Goal: Information Seeking & Learning: Find specific fact

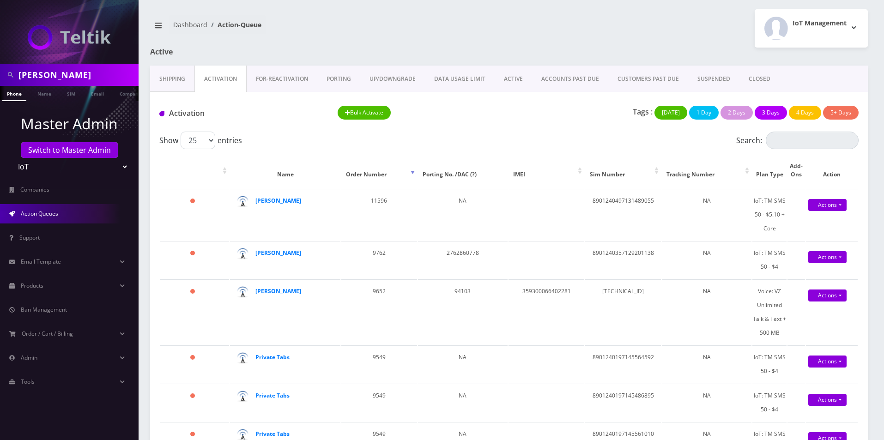
click at [392, 38] on nav "Dashboard Action-Queue" at bounding box center [326, 28] width 352 height 26
click at [527, 24] on div "IoT Management Logout" at bounding box center [692, 28] width 366 height 38
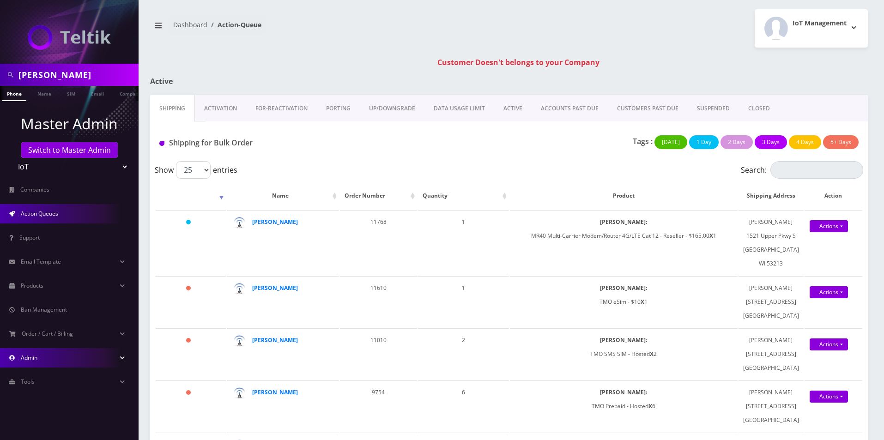
click at [47, 355] on link "Admin" at bounding box center [69, 357] width 139 height 19
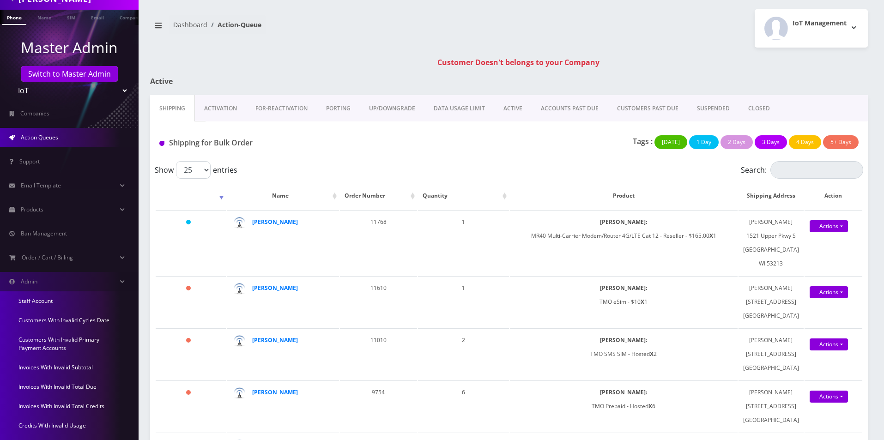
scroll to position [134, 0]
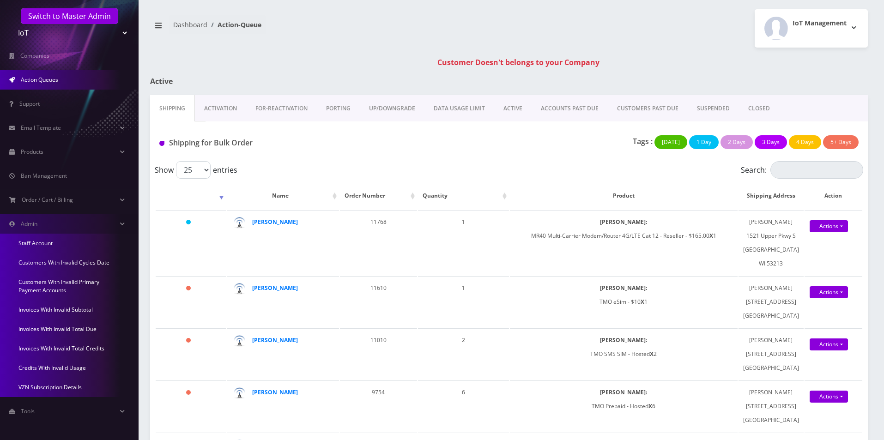
click at [70, 367] on link "Credits With Invalid Usage" at bounding box center [69, 367] width 139 height 19
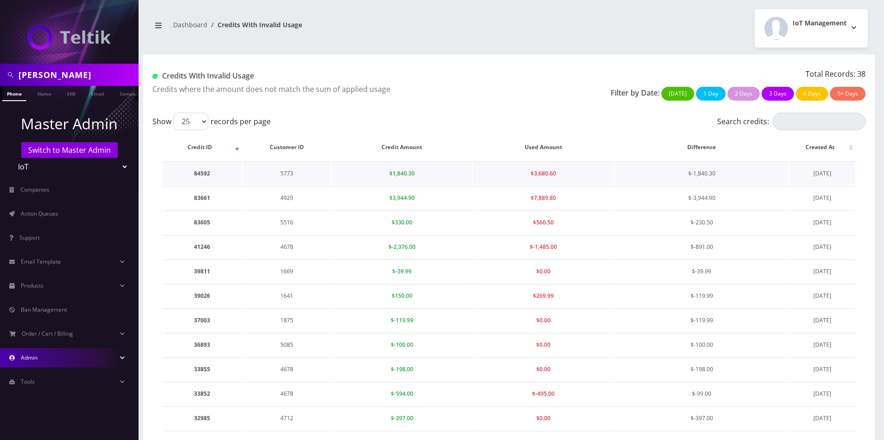
click at [283, 173] on td "5773" at bounding box center [287, 174] width 88 height 24
copy td "5773"
click at [113, 72] on input "rob haber" at bounding box center [77, 75] width 118 height 18
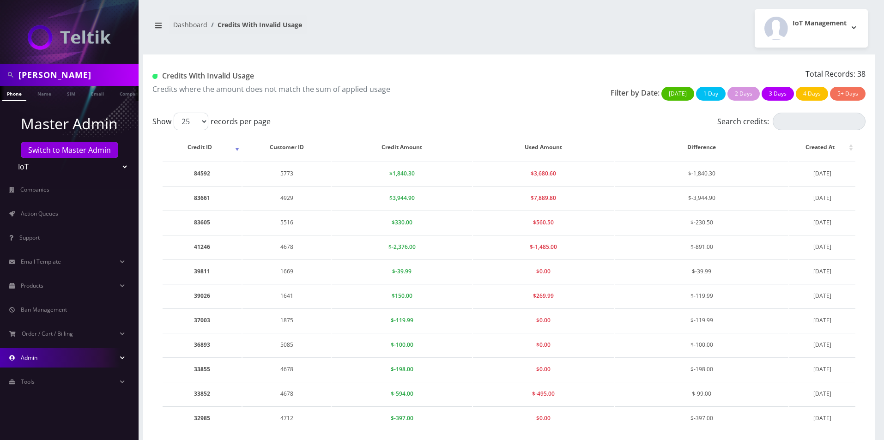
click at [113, 72] on input "rob haber" at bounding box center [77, 75] width 118 height 18
paste input "5773"
type input "5773"
click at [125, 91] on link "Company" at bounding box center [130, 93] width 31 height 15
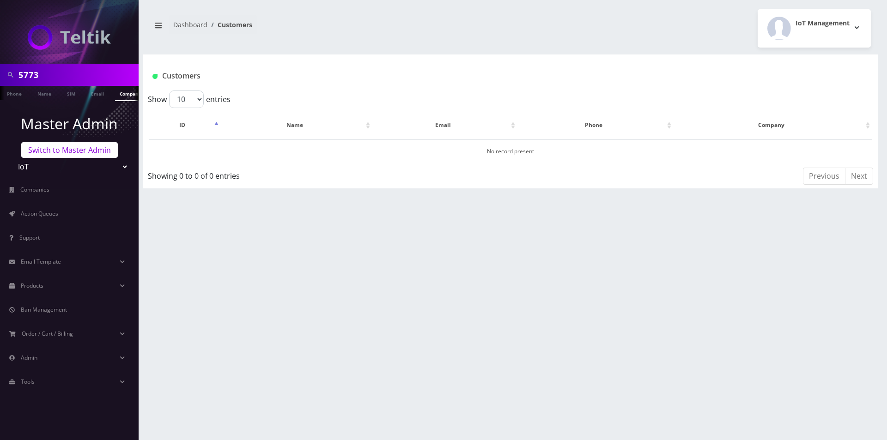
click at [64, 148] on link "Switch to Master Admin" at bounding box center [69, 150] width 97 height 16
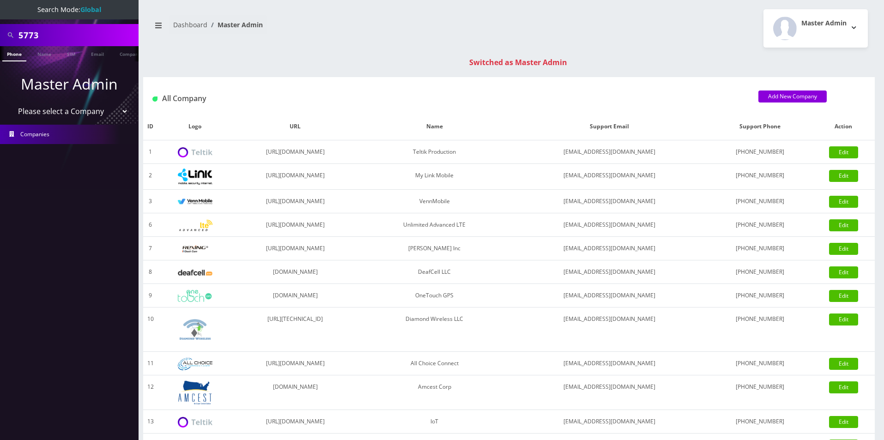
click at [100, 34] on input "5773" at bounding box center [77, 35] width 118 height 18
click at [122, 56] on link "Customer" at bounding box center [131, 53] width 32 height 15
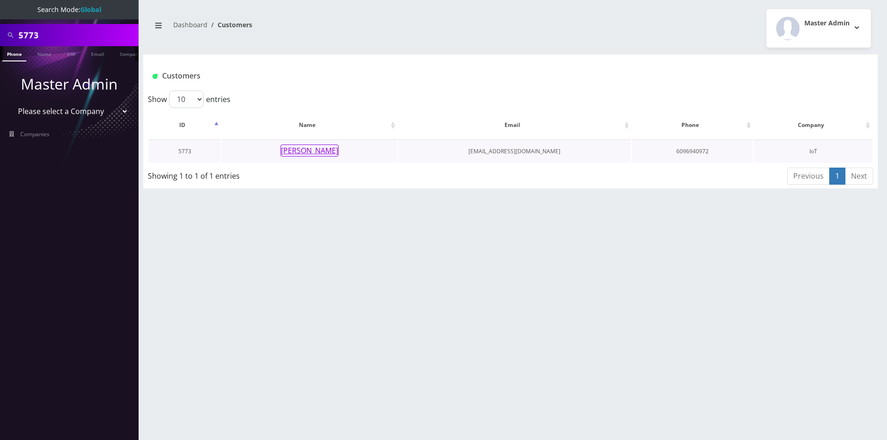
scroll to position [0, 5]
click at [310, 152] on button "[PERSON_NAME]" at bounding box center [309, 151] width 58 height 12
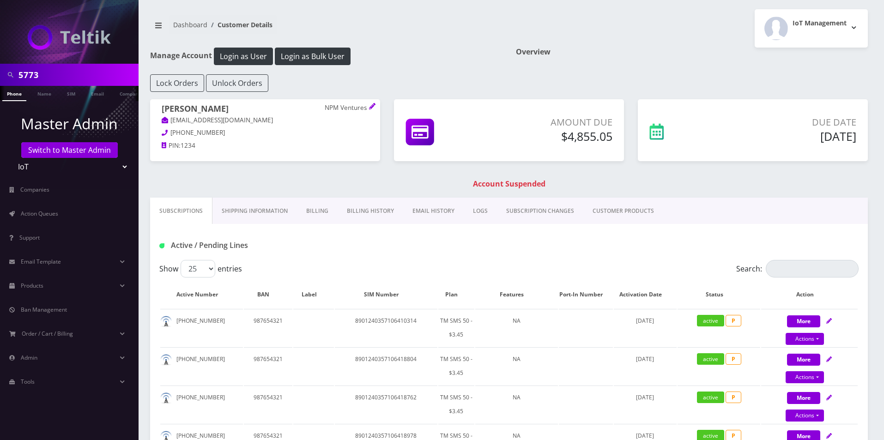
drag, startPoint x: 354, startPoint y: 227, endPoint x: 354, endPoint y: 218, distance: 9.3
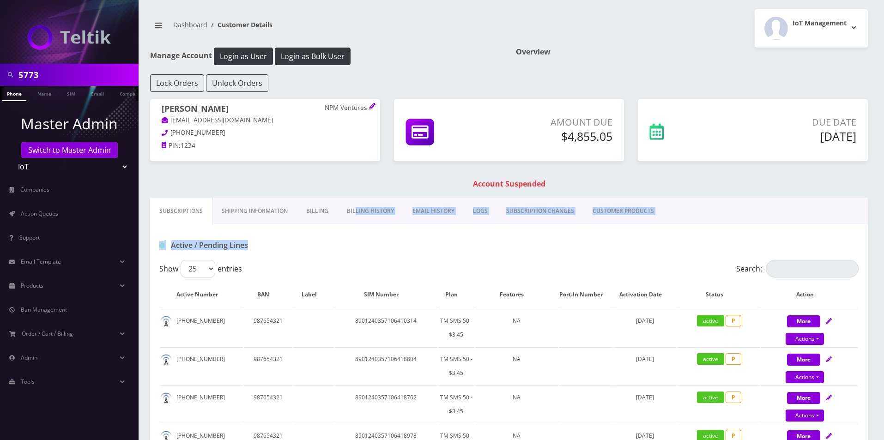
click at [355, 214] on link "Billing History" at bounding box center [371, 211] width 66 height 27
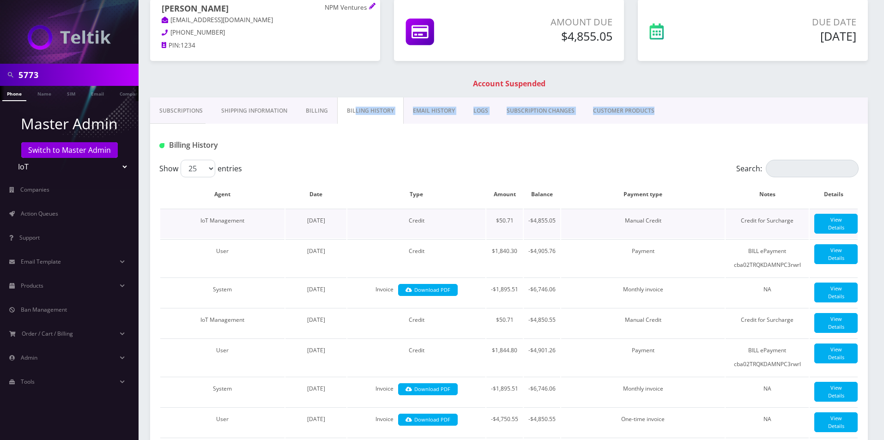
scroll to position [139, 0]
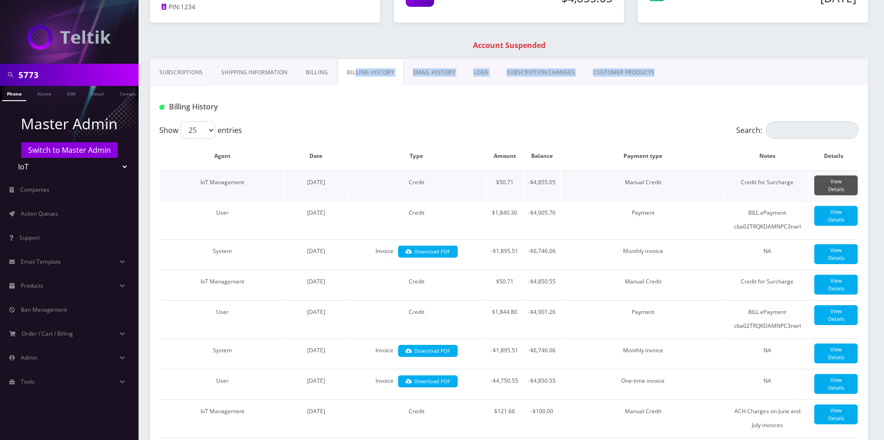
click at [835, 183] on link "View Details" at bounding box center [835, 186] width 43 height 20
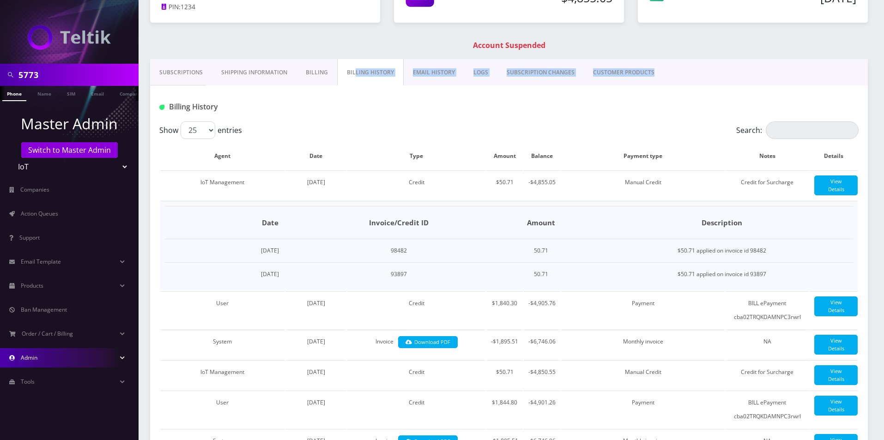
click at [67, 351] on link "Admin" at bounding box center [69, 357] width 139 height 19
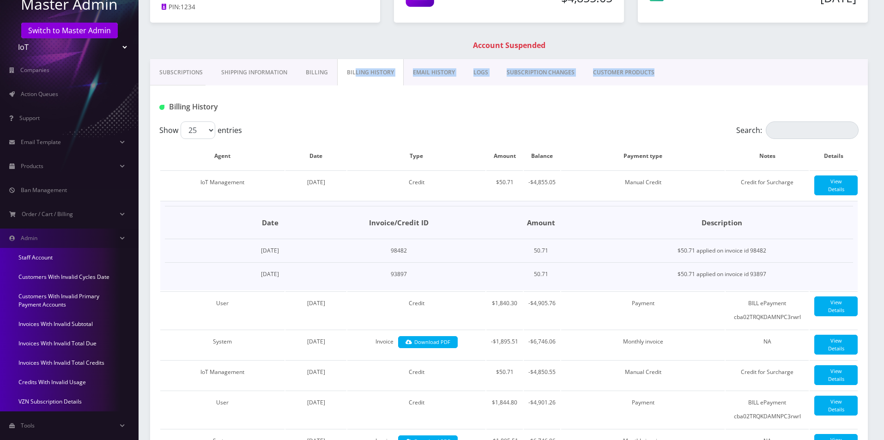
scroll to position [134, 0]
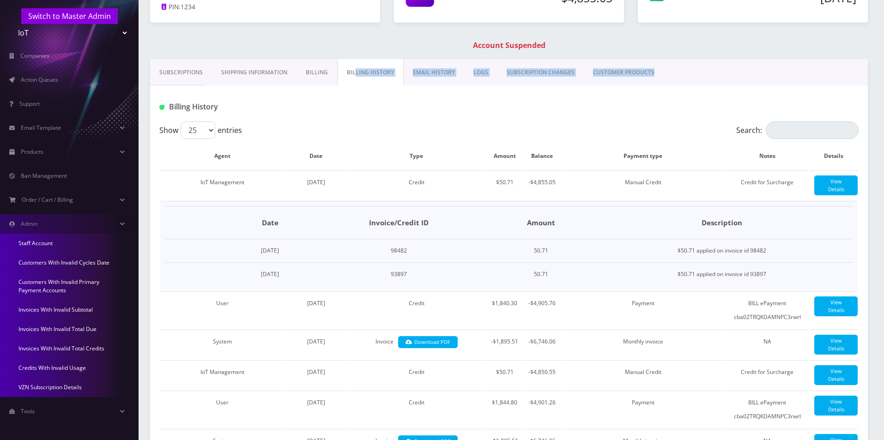
click at [99, 348] on link "Invoices With Invalid Total Credits" at bounding box center [69, 348] width 139 height 19
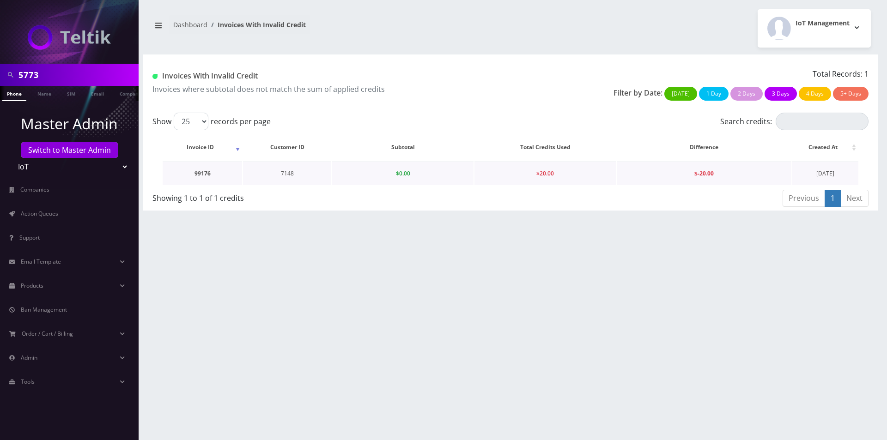
click at [294, 174] on td "7148" at bounding box center [287, 174] width 88 height 24
click at [289, 175] on td "7148" at bounding box center [287, 174] width 88 height 24
click at [289, 176] on td "7148" at bounding box center [287, 174] width 88 height 24
click at [285, 176] on td "7148" at bounding box center [287, 174] width 88 height 24
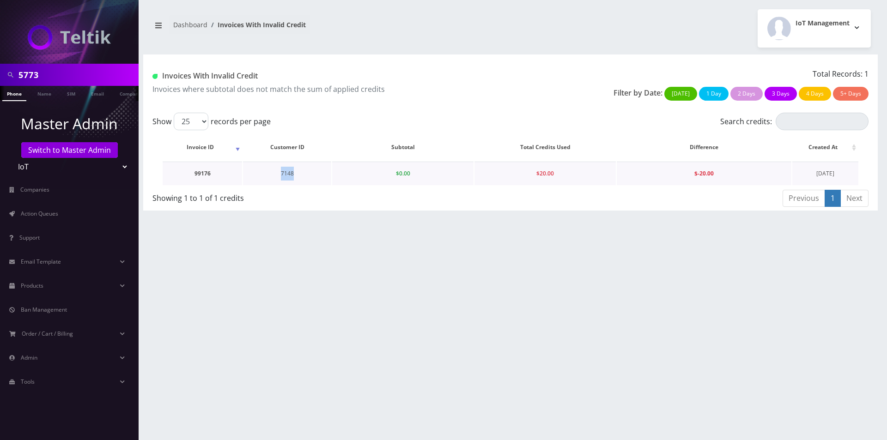
click at [285, 176] on td "7148" at bounding box center [287, 174] width 88 height 24
copy td "7148"
click at [67, 76] on input "5773" at bounding box center [77, 75] width 118 height 18
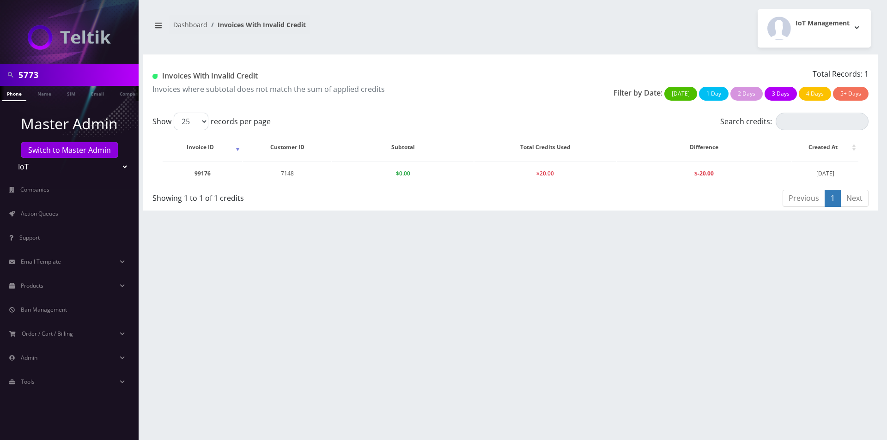
paste input "7148"
type input "7148"
click at [116, 96] on link "Customer" at bounding box center [122, 93] width 32 height 15
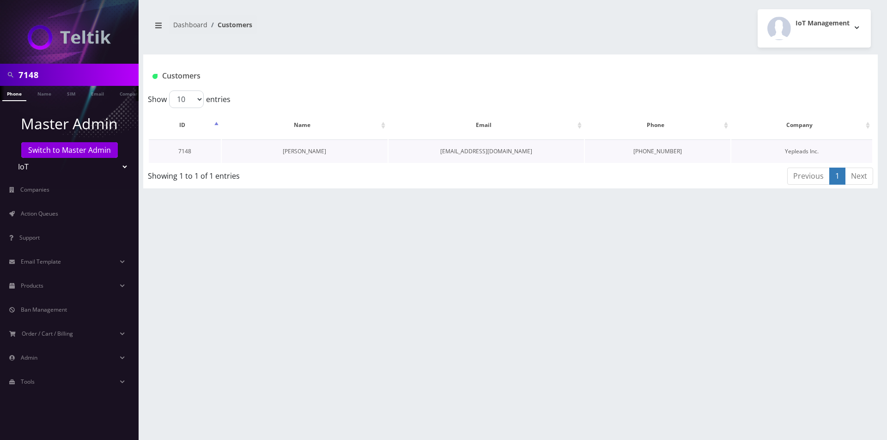
click at [292, 149] on link "[PERSON_NAME]" at bounding box center [304, 151] width 43 height 8
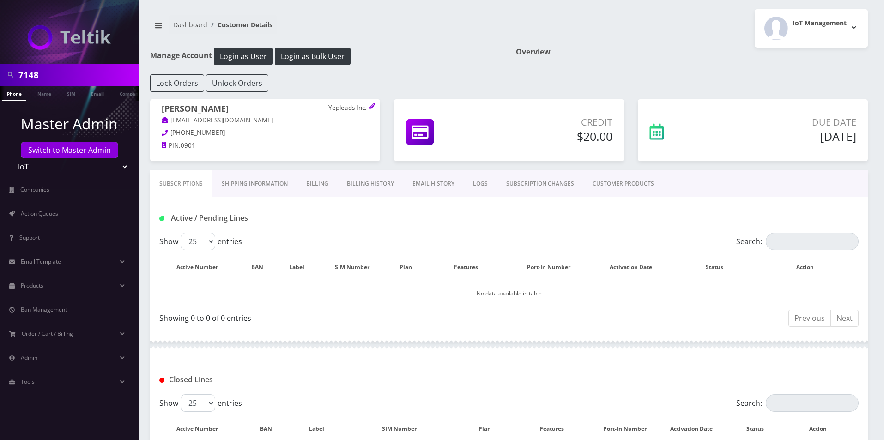
click at [355, 185] on link "Billing History" at bounding box center [371, 183] width 66 height 27
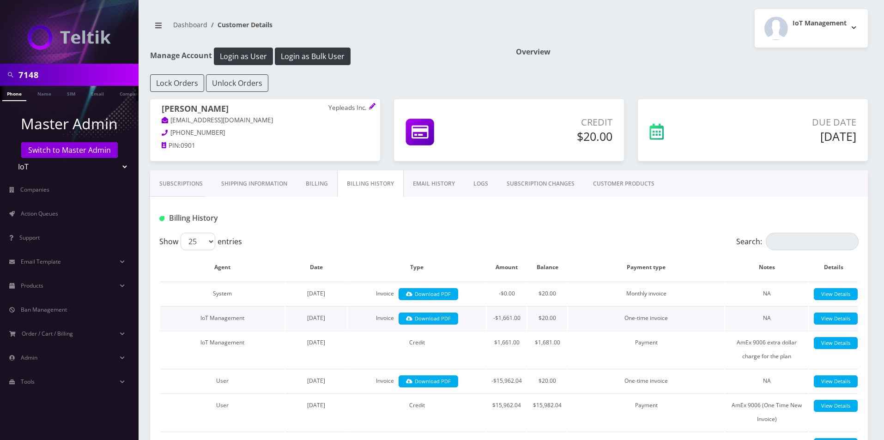
scroll to position [46, 0]
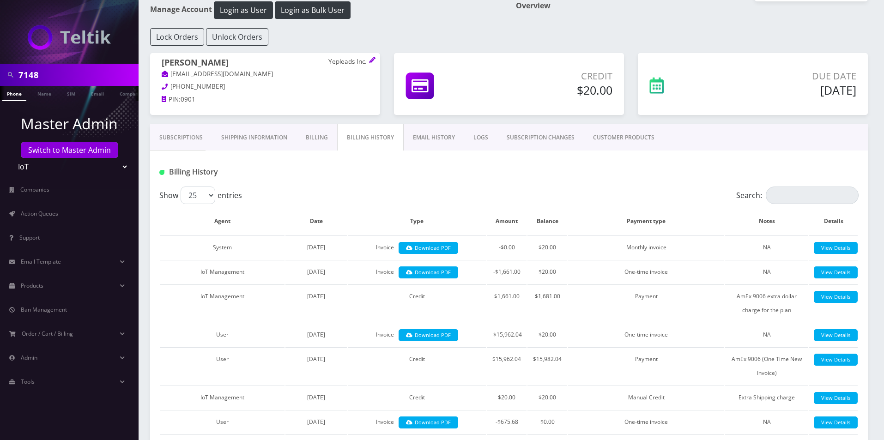
click at [163, 130] on link "Subscriptions" at bounding box center [181, 137] width 62 height 27
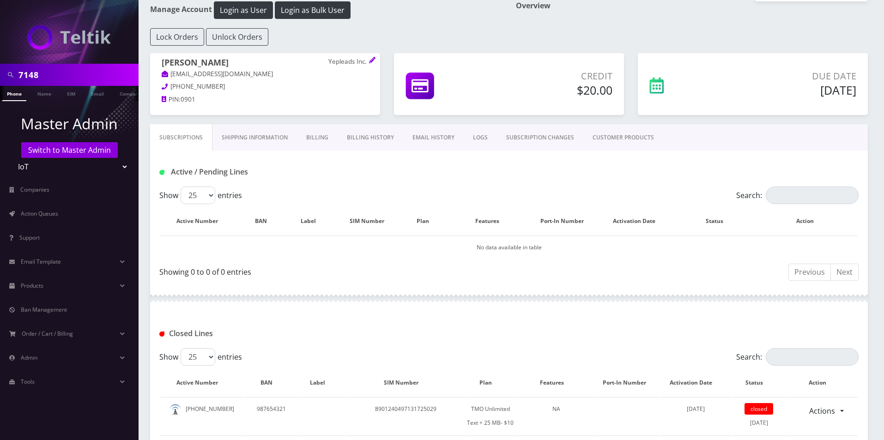
click at [595, 134] on link "CUSTOMER PRODUCTS" at bounding box center [623, 137] width 80 height 27
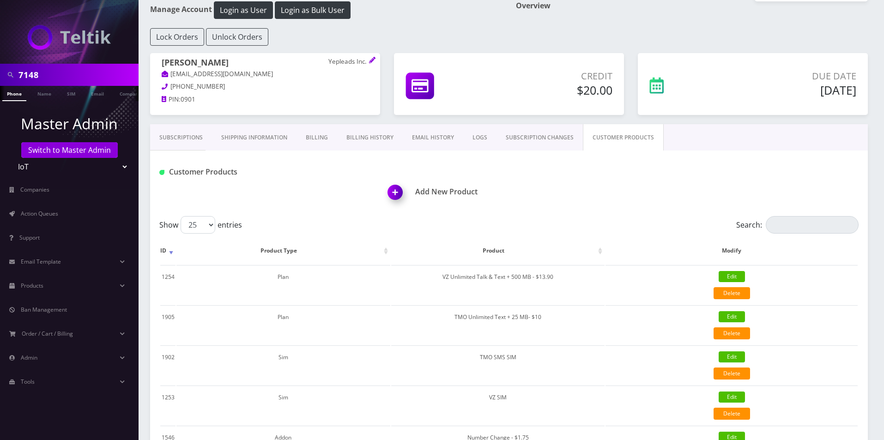
click at [427, 136] on link "EMAIL HISTORY" at bounding box center [433, 137] width 61 height 27
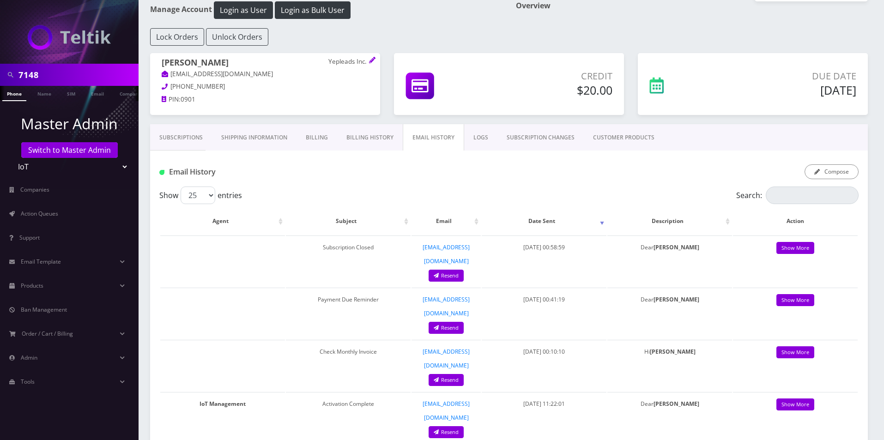
click at [357, 141] on link "Billing History" at bounding box center [370, 137] width 66 height 27
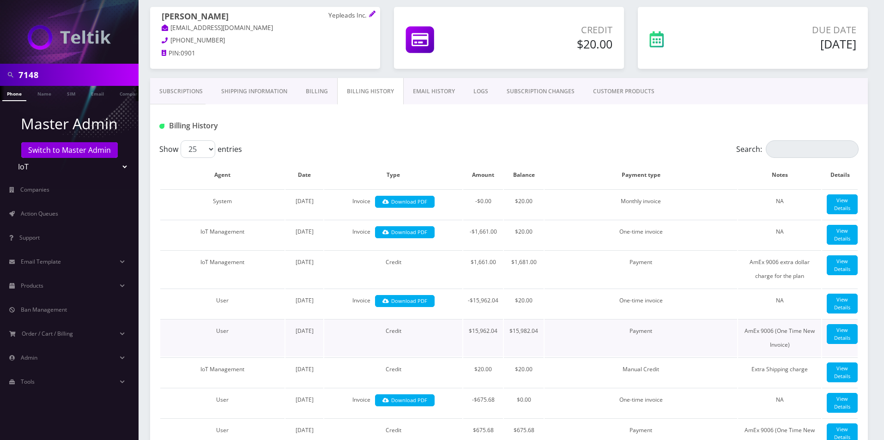
scroll to position [139, 0]
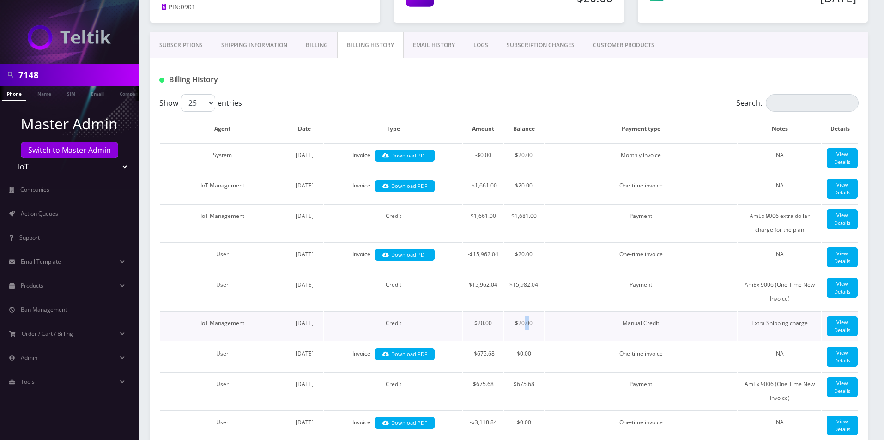
drag, startPoint x: 528, startPoint y: 352, endPoint x: 520, endPoint y: 349, distance: 8.3
click at [521, 341] on td "$20.00" at bounding box center [524, 326] width 40 height 30
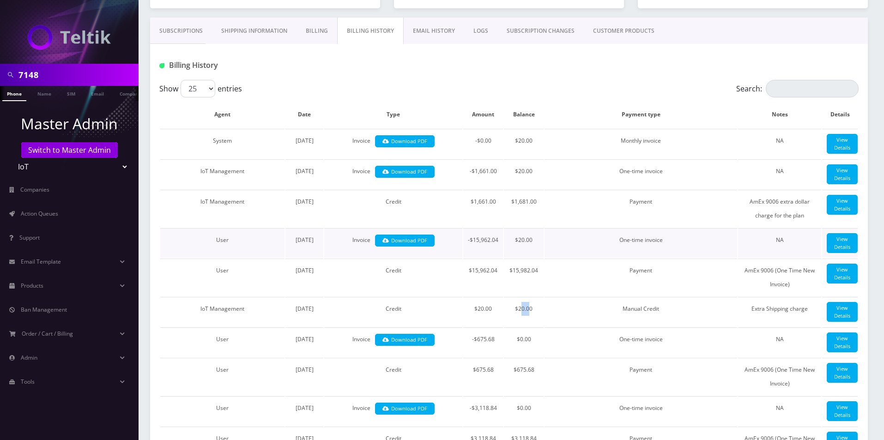
scroll to position [185, 0]
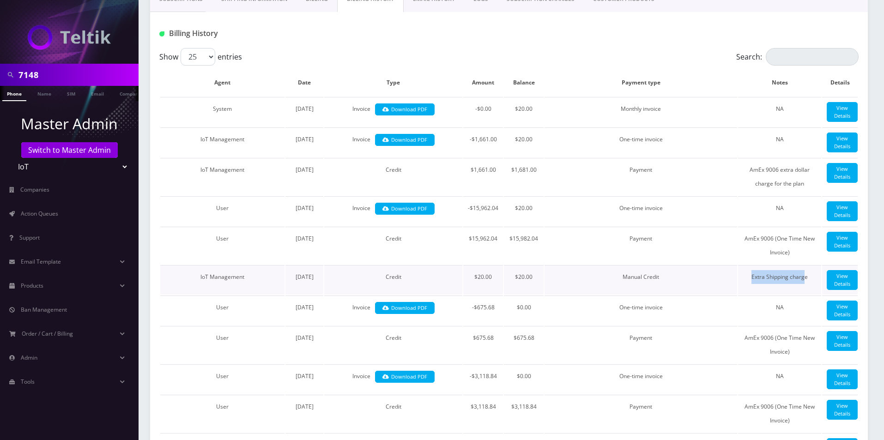
drag, startPoint x: 660, startPoint y: 306, endPoint x: 806, endPoint y: 314, distance: 145.7
click at [806, 295] on tr "IoT Management August 21, 2025 Credit $20.00 $20.00 Manual Credit Extra Shippin…" at bounding box center [509, 280] width 698 height 30
click at [807, 295] on td "Extra Shipping charge" at bounding box center [779, 280] width 83 height 30
drag, startPoint x: 810, startPoint y: 301, endPoint x: 558, endPoint y: 289, distance: 251.6
click at [558, 289] on tr "IoT Management August 21, 2025 Credit $20.00 $20.00 Manual Credit Extra Shippin…" at bounding box center [509, 280] width 698 height 30
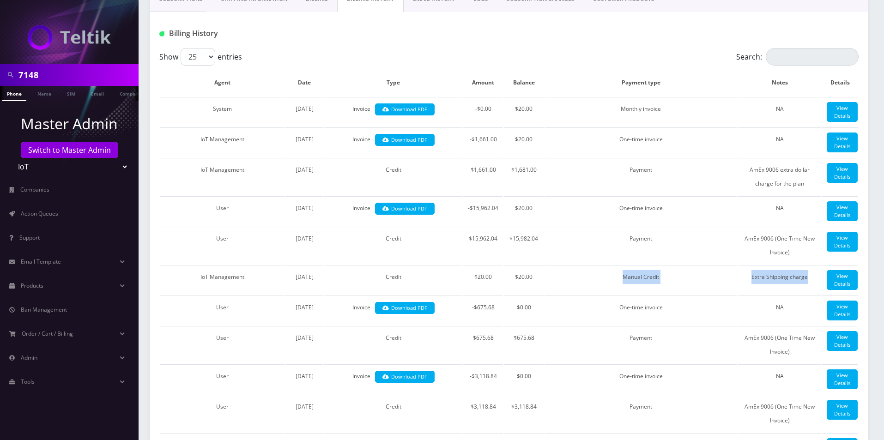
scroll to position [0, 0]
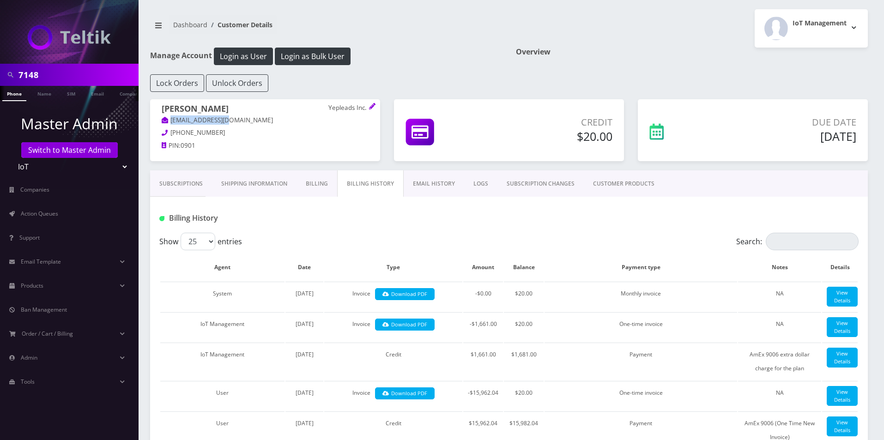
drag, startPoint x: 230, startPoint y: 118, endPoint x: 167, endPoint y: 119, distance: 62.8
click at [167, 119] on p "info@yepleads.com" at bounding box center [265, 120] width 207 height 10
copy link "info@yepleads.com"
click at [202, 182] on link "Subscriptions" at bounding box center [181, 183] width 62 height 27
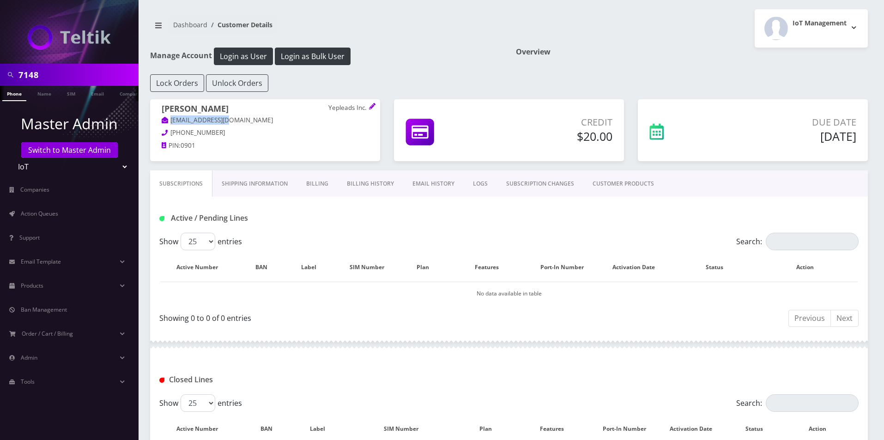
click at [370, 186] on link "Billing History" at bounding box center [371, 183] width 66 height 27
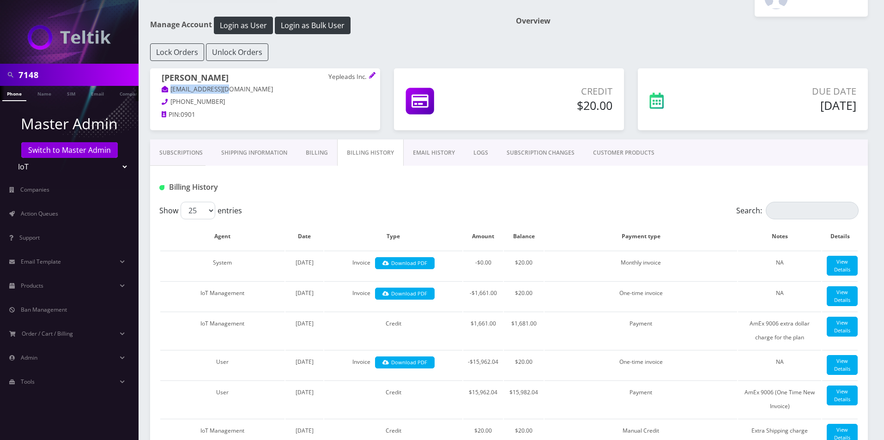
scroll to position [46, 0]
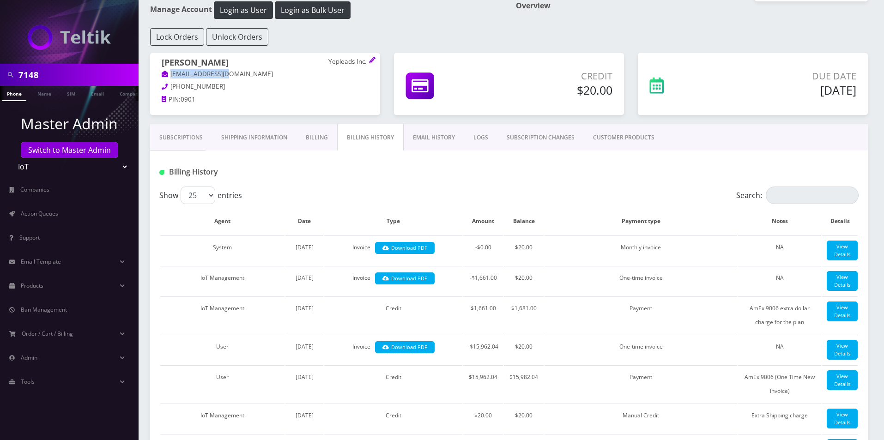
drag, startPoint x: 843, startPoint y: 92, endPoint x: 786, endPoint y: 93, distance: 56.4
click at [786, 93] on h5 "Sep 25, 2025" at bounding box center [789, 90] width 133 height 14
click at [200, 134] on link "Subscriptions" at bounding box center [181, 137] width 62 height 27
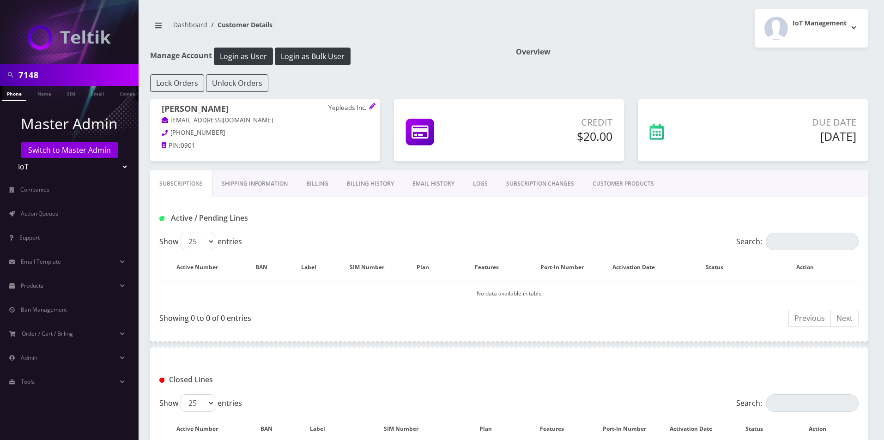
click at [847, 140] on h5 "Sep 25, 2025" at bounding box center [789, 136] width 133 height 14
drag, startPoint x: 857, startPoint y: 137, endPoint x: 788, endPoint y: 137, distance: 69.3
click at [788, 137] on div "Due Date Sep 25, 2025" at bounding box center [789, 130] width 147 height 31
click at [354, 181] on link "Billing History" at bounding box center [371, 183] width 66 height 27
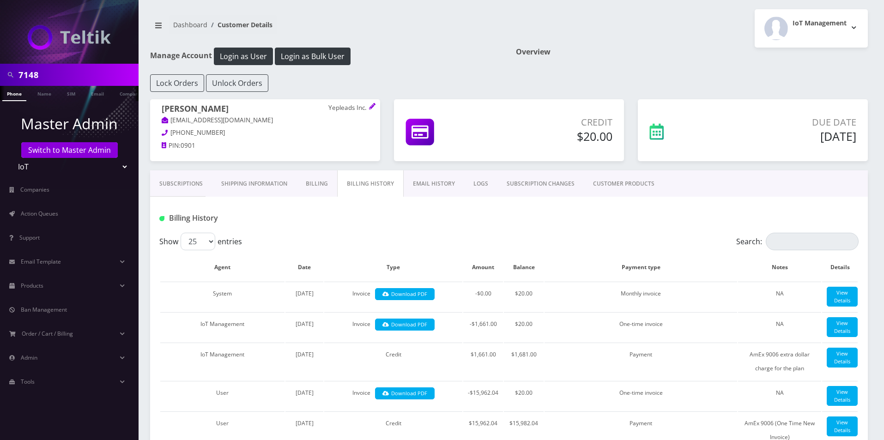
click at [417, 182] on link "EMAIL HISTORY" at bounding box center [434, 183] width 61 height 27
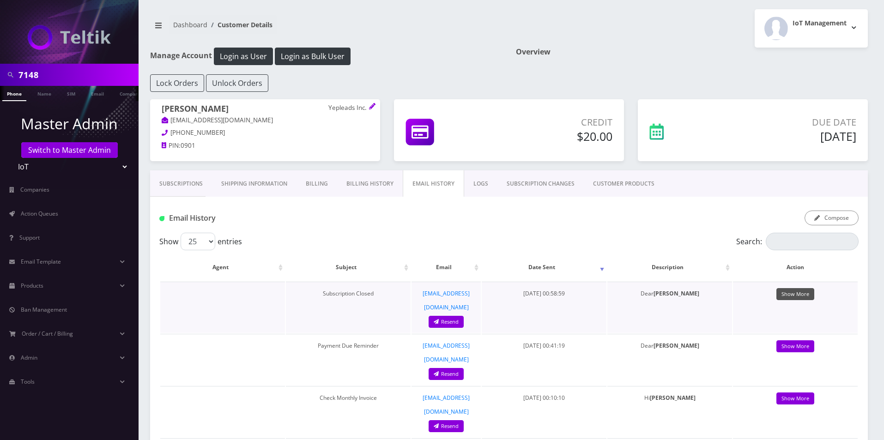
click at [793, 294] on link "Show More" at bounding box center [795, 294] width 38 height 12
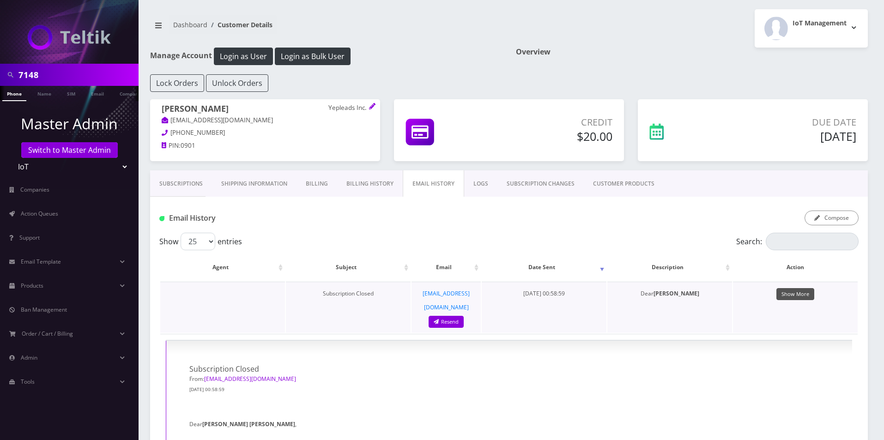
click at [798, 294] on link "Show More" at bounding box center [795, 294] width 38 height 12
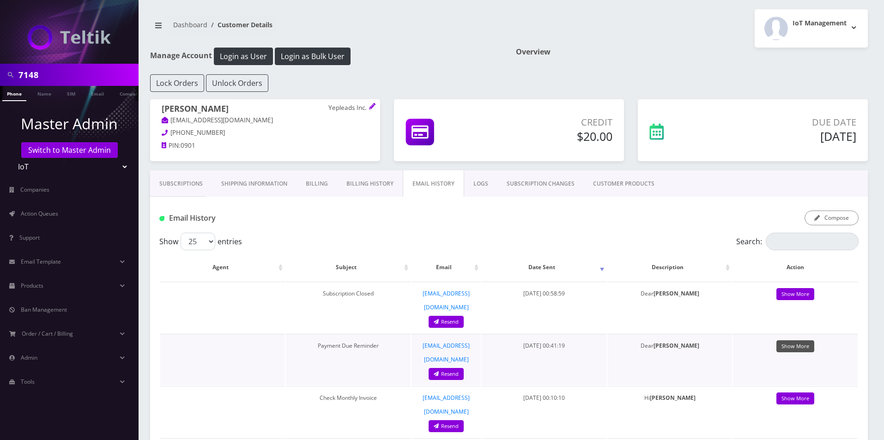
click at [795, 340] on link "Show More" at bounding box center [795, 346] width 38 height 12
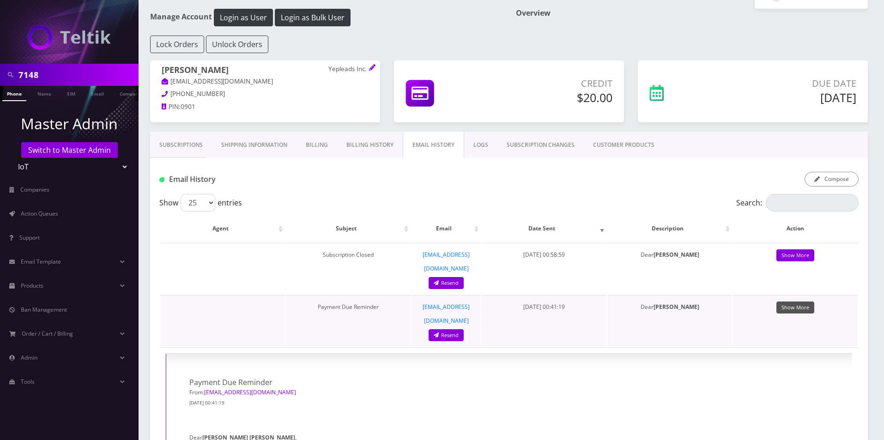
scroll to position [92, 0]
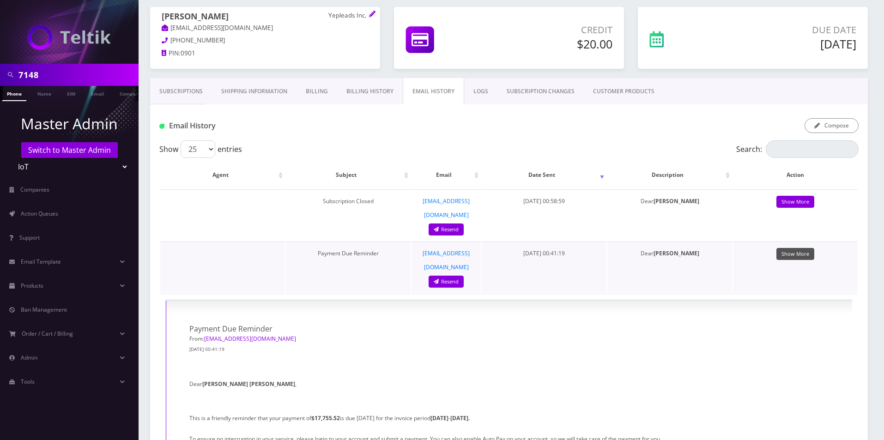
click at [796, 248] on link "Show More" at bounding box center [795, 254] width 38 height 12
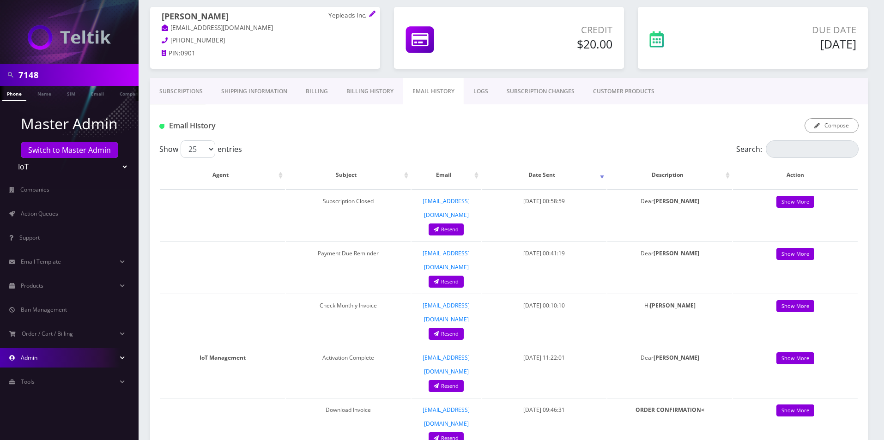
click at [65, 358] on link "Admin" at bounding box center [69, 357] width 139 height 19
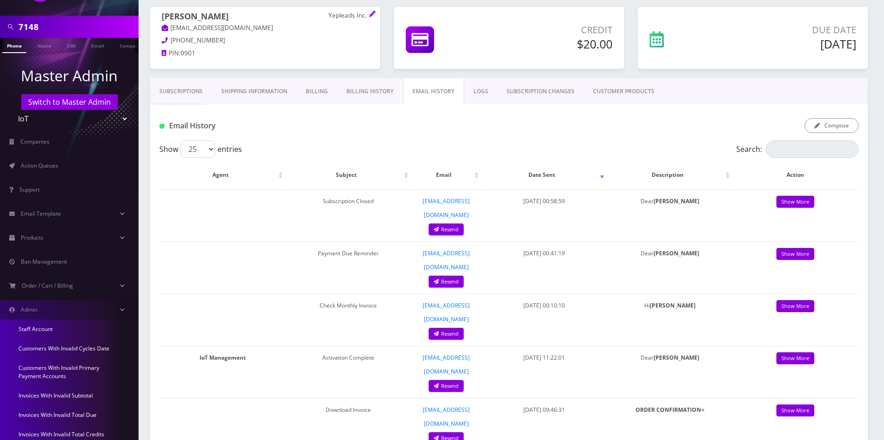
scroll to position [134, 0]
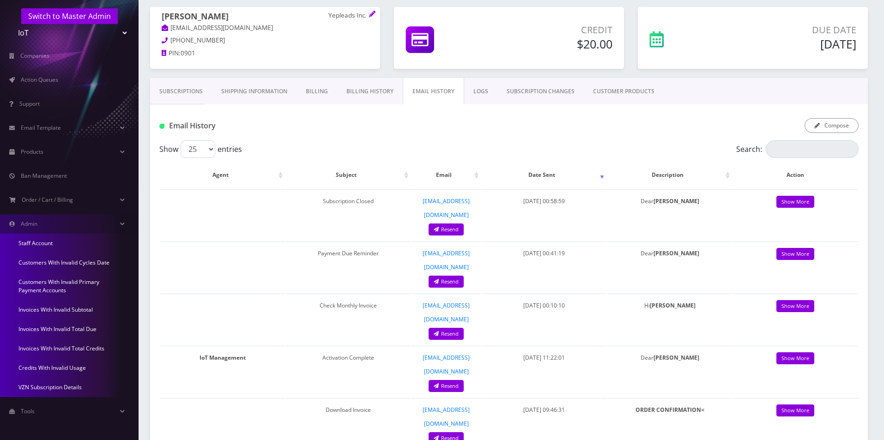
click at [62, 370] on link "Credits With Invalid Usage" at bounding box center [69, 367] width 139 height 19
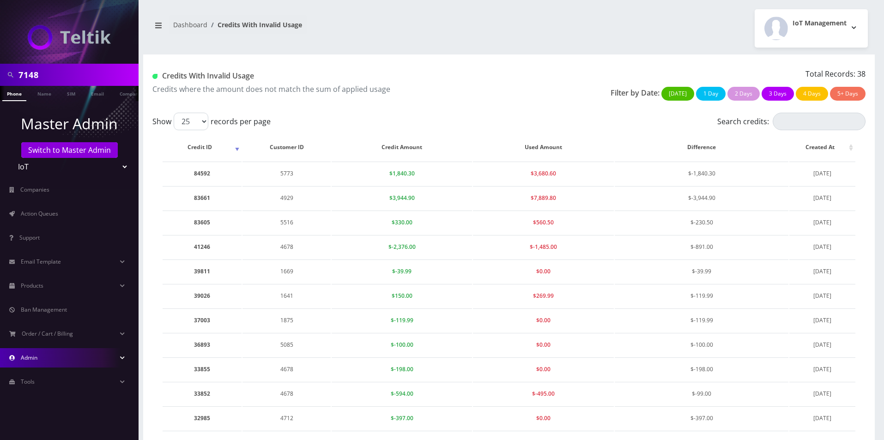
click at [82, 356] on link "Admin" at bounding box center [69, 357] width 139 height 19
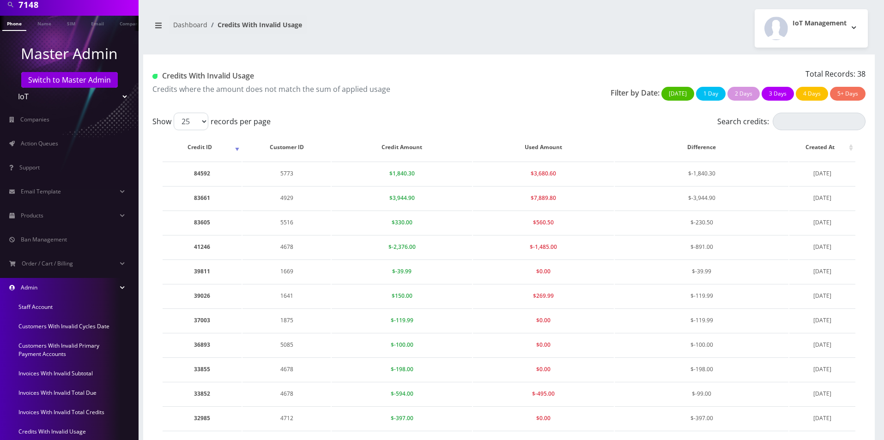
scroll to position [133, 0]
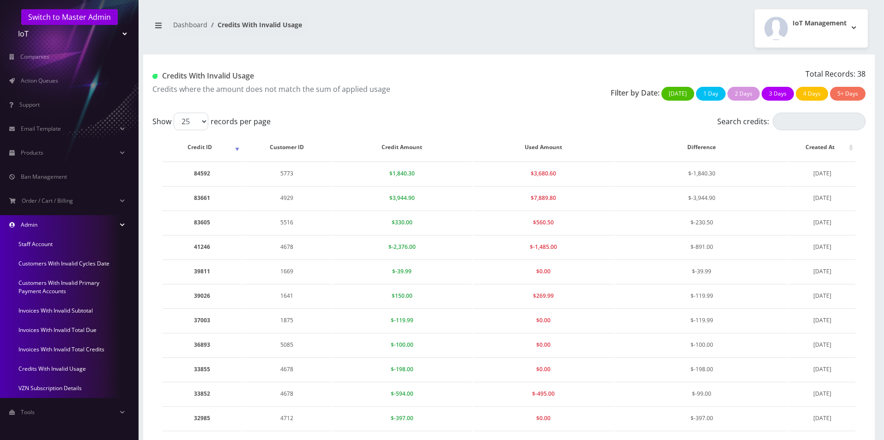
click at [85, 351] on link "Invoices With Invalid Total Credits" at bounding box center [69, 349] width 139 height 19
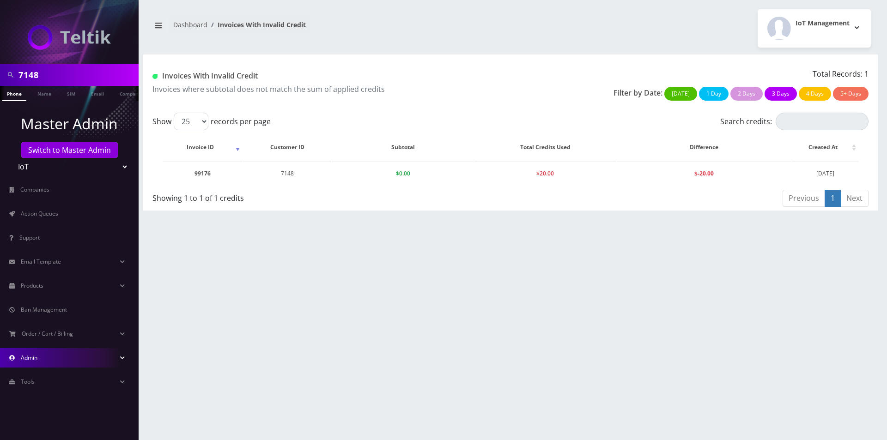
click at [30, 351] on link "Admin" at bounding box center [69, 357] width 139 height 19
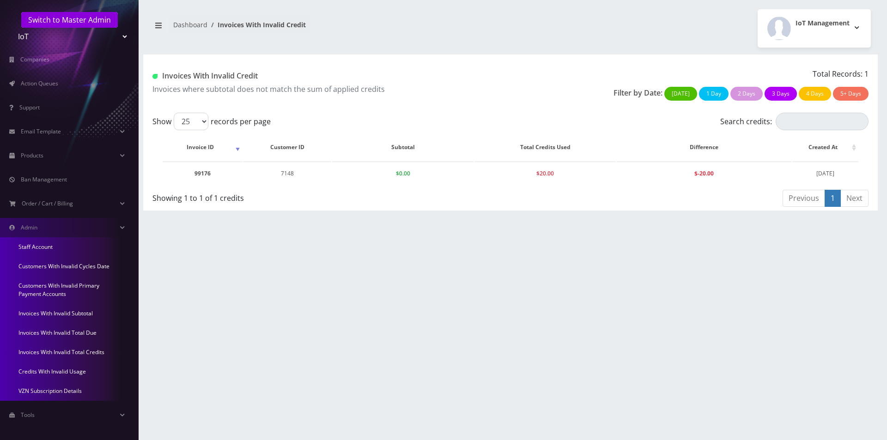
scroll to position [134, 0]
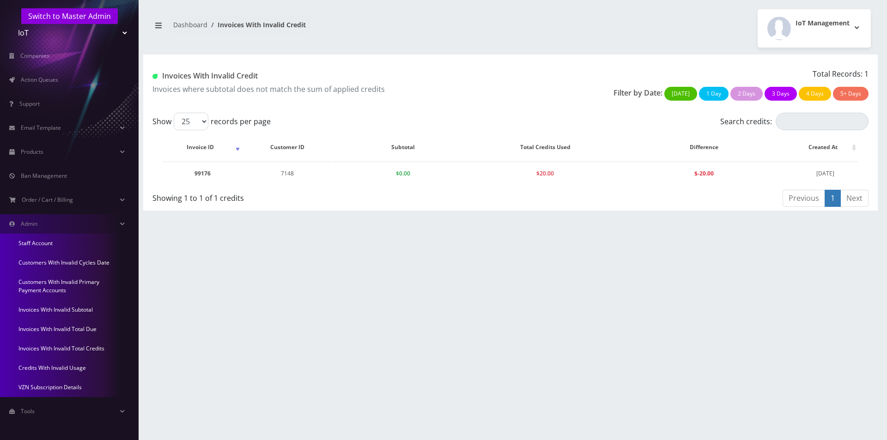
click at [74, 371] on link "Credits With Invalid Usage" at bounding box center [69, 367] width 139 height 19
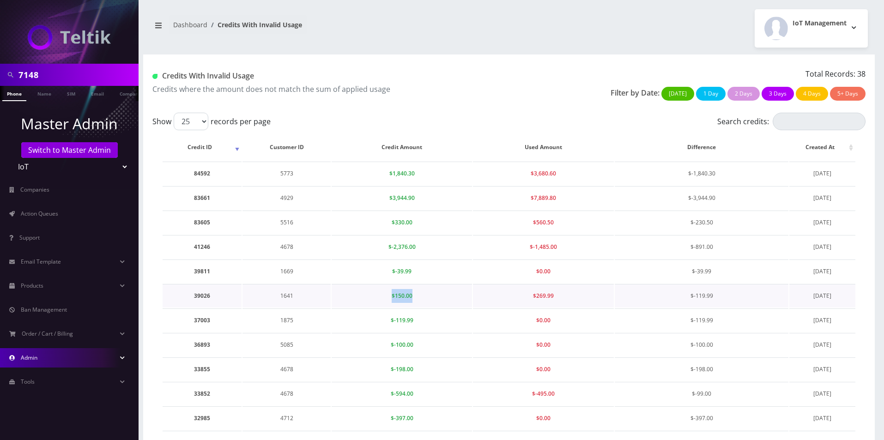
drag, startPoint x: 416, startPoint y: 297, endPoint x: 351, endPoint y: 291, distance: 65.3
click at [351, 291] on td "$150.00" at bounding box center [402, 296] width 141 height 24
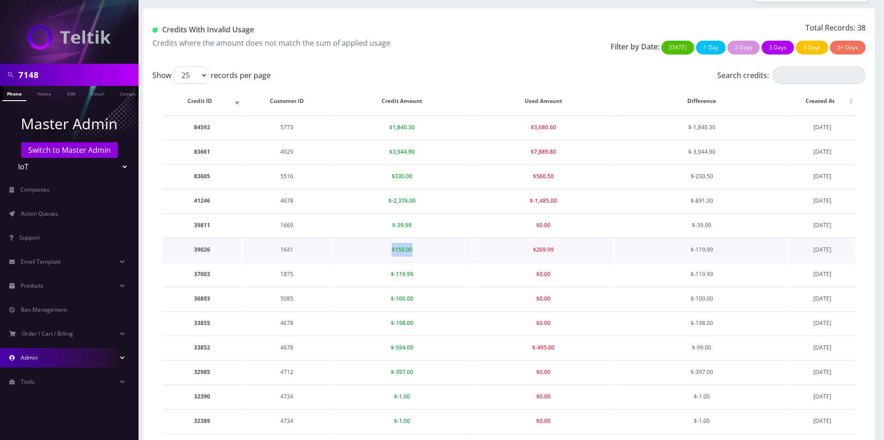
click at [438, 254] on td "$150.00" at bounding box center [402, 250] width 141 height 24
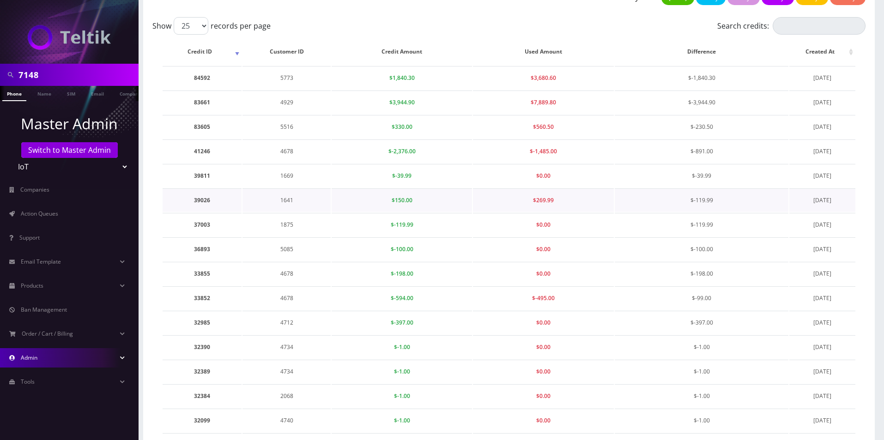
scroll to position [92, 0]
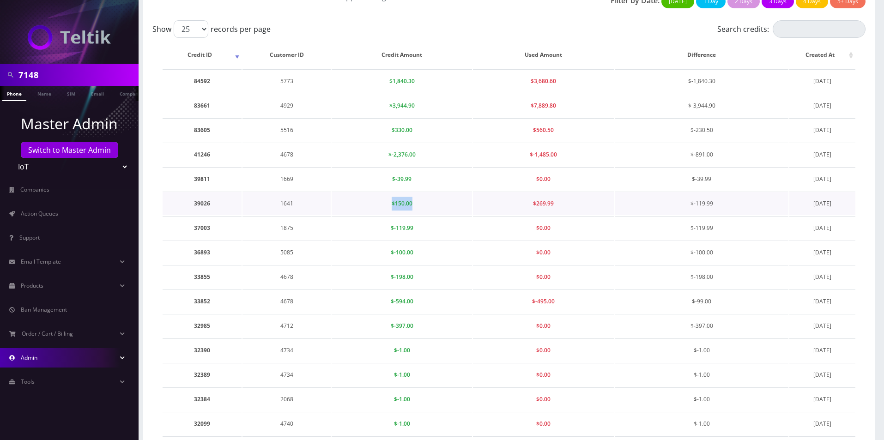
drag, startPoint x: 415, startPoint y: 203, endPoint x: 365, endPoint y: 201, distance: 49.5
click at [365, 201] on td "$150.00" at bounding box center [402, 204] width 141 height 24
click at [285, 207] on td "1641" at bounding box center [287, 204] width 88 height 24
copy td "1641"
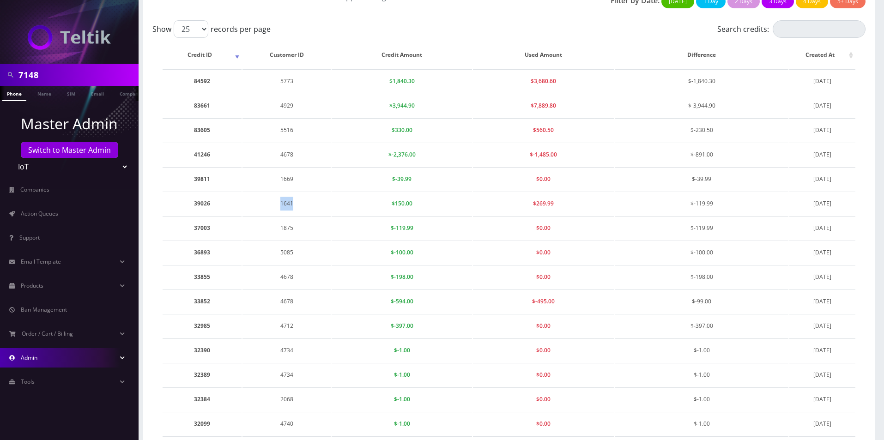
scroll to position [0, 5]
click at [81, 83] on input "7148" at bounding box center [77, 75] width 118 height 18
paste input "1641"
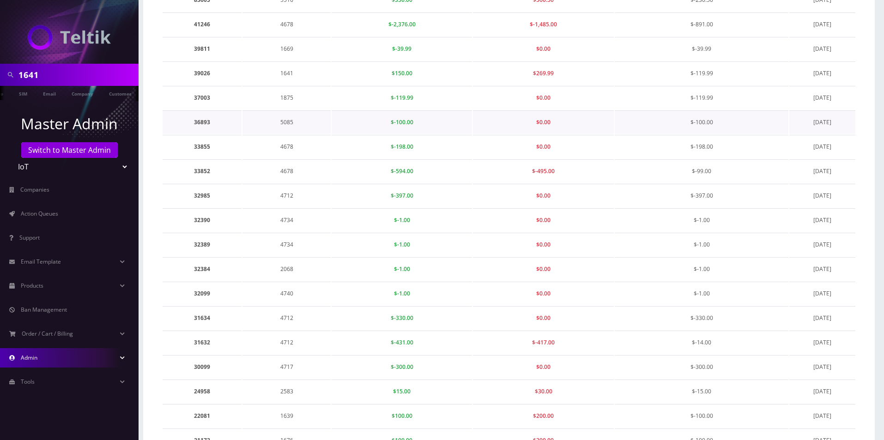
scroll to position [365, 0]
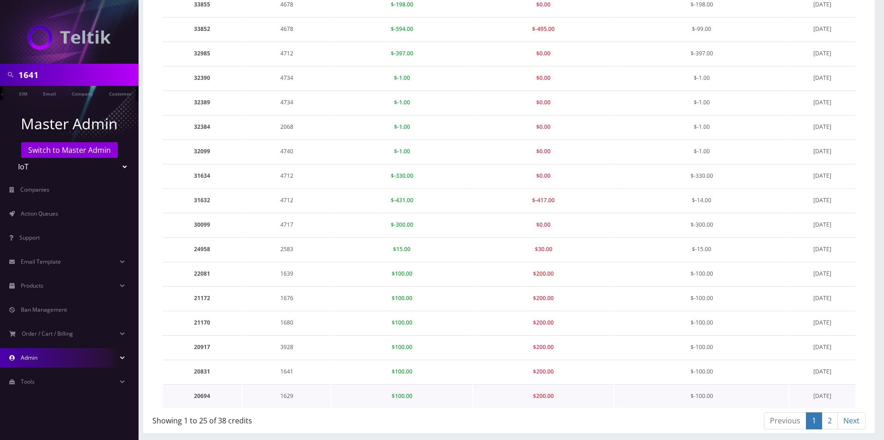
type input "1641"
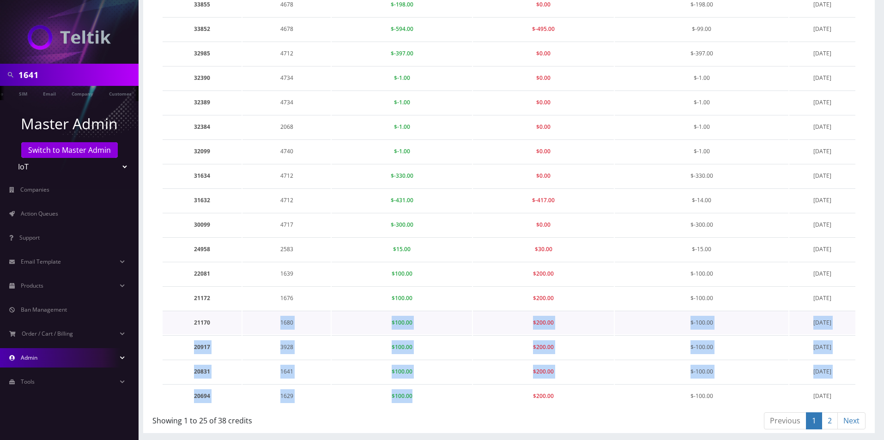
drag, startPoint x: 467, startPoint y: 396, endPoint x: 239, endPoint y: 314, distance: 242.7
click at [239, 314] on tbody "84592 5773 $1,840.30 $3,680.60 $-1,840.30 September 24, 2025 83661 4929 $3,944.…" at bounding box center [509, 102] width 693 height 611
click at [500, 363] on td "$200.00" at bounding box center [543, 372] width 141 height 24
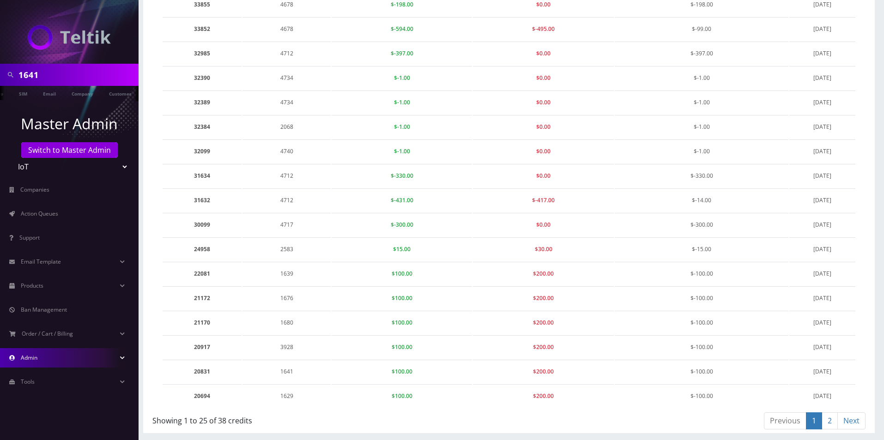
click at [831, 421] on link "2" at bounding box center [830, 420] width 16 height 17
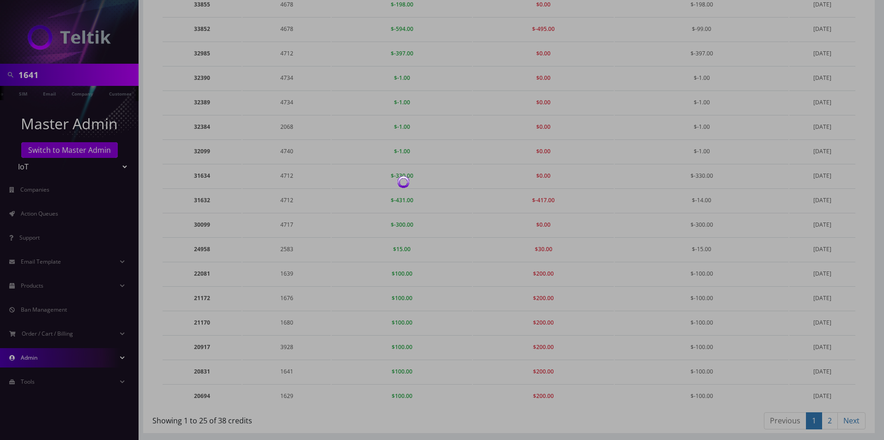
scroll to position [71, 0]
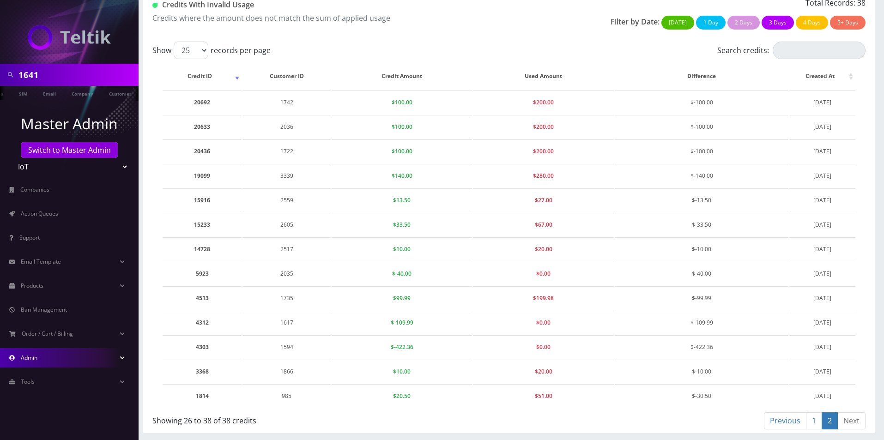
click at [817, 422] on link "1" at bounding box center [814, 420] width 16 height 17
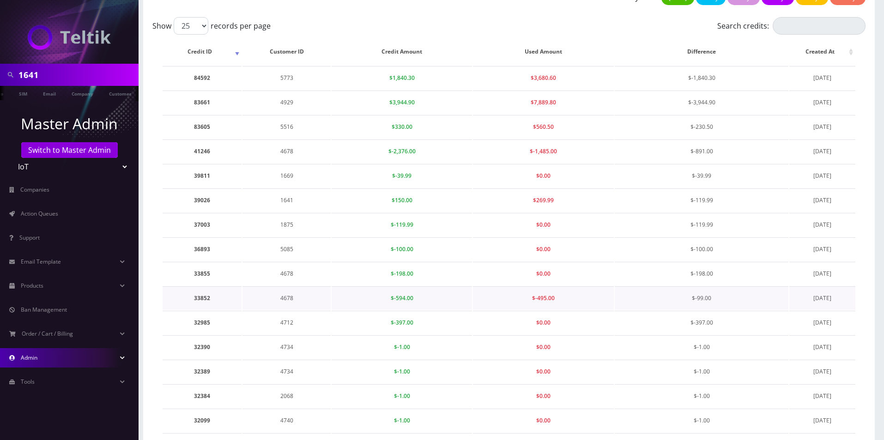
scroll to position [88, 0]
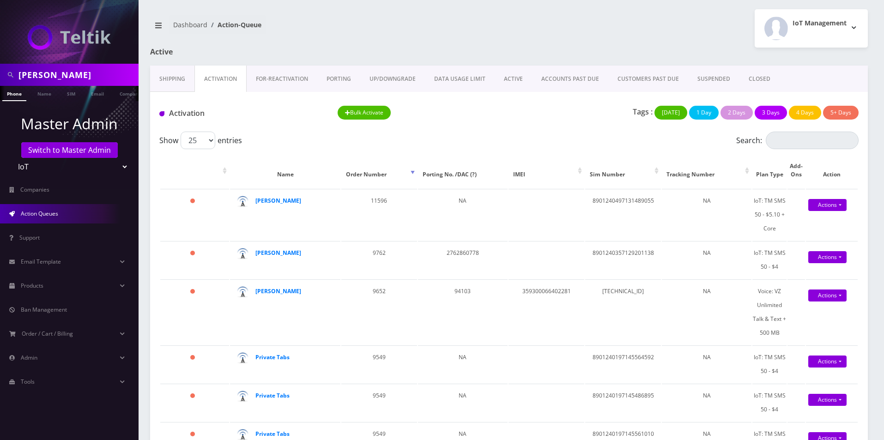
click at [731, 75] on link "SUSPENDED" at bounding box center [713, 79] width 51 height 27
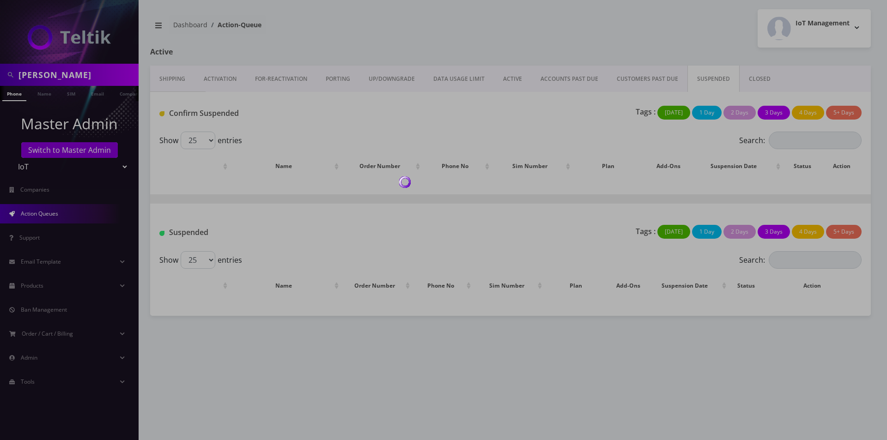
click at [765, 76] on div at bounding box center [443, 220] width 887 height 440
click at [749, 81] on div at bounding box center [443, 220] width 887 height 440
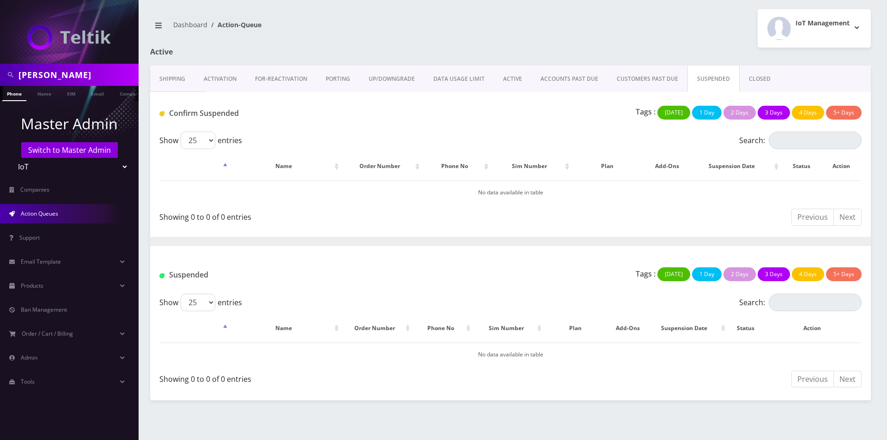
click at [749, 81] on link "CLOSED" at bounding box center [760, 79] width 40 height 27
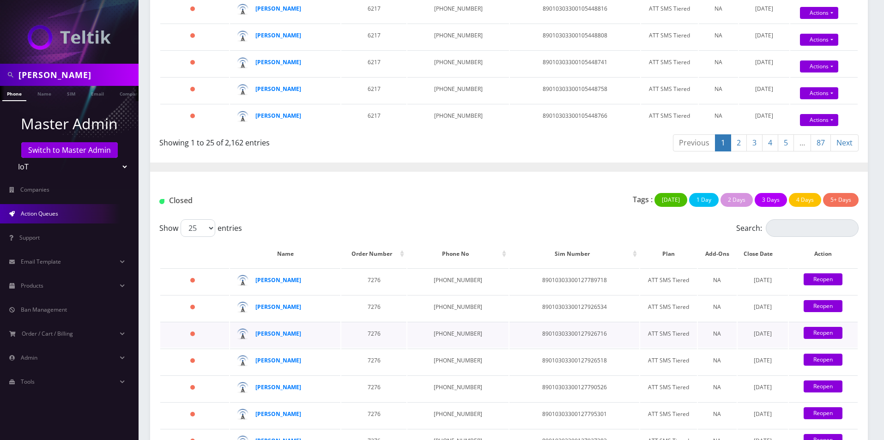
scroll to position [558, 0]
